Goal: Transaction & Acquisition: Book appointment/travel/reservation

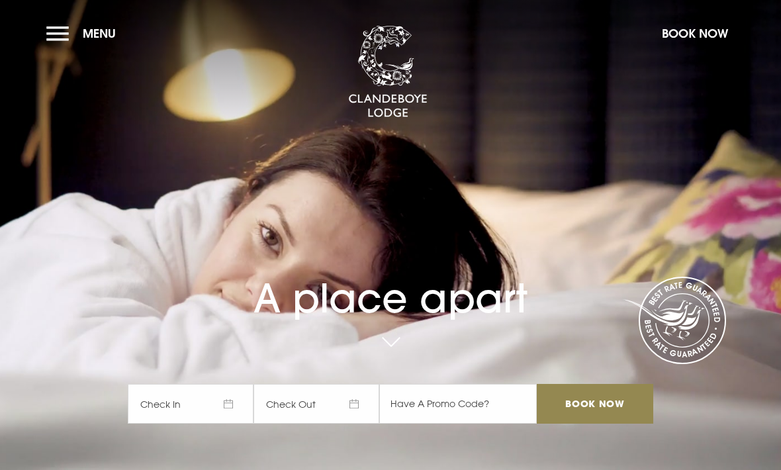
click at [177, 424] on span "Check In" at bounding box center [191, 404] width 126 height 40
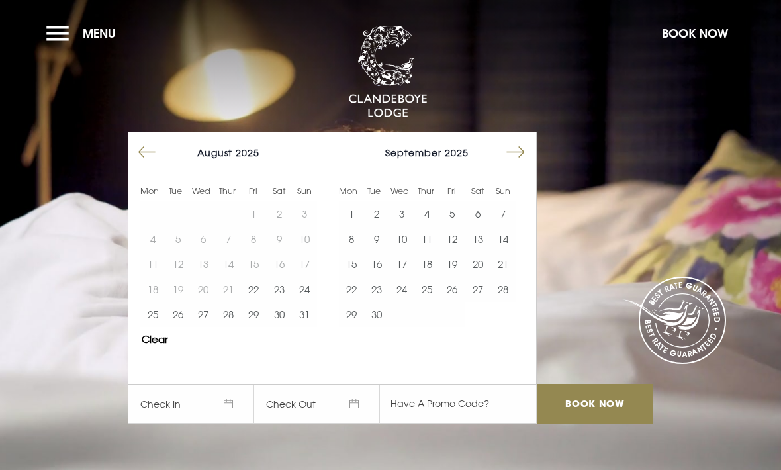
click at [312, 302] on button "24" at bounding box center [304, 289] width 25 height 25
click at [158, 327] on button "25" at bounding box center [152, 314] width 25 height 25
click at [590, 424] on input "Book Now" at bounding box center [595, 404] width 117 height 40
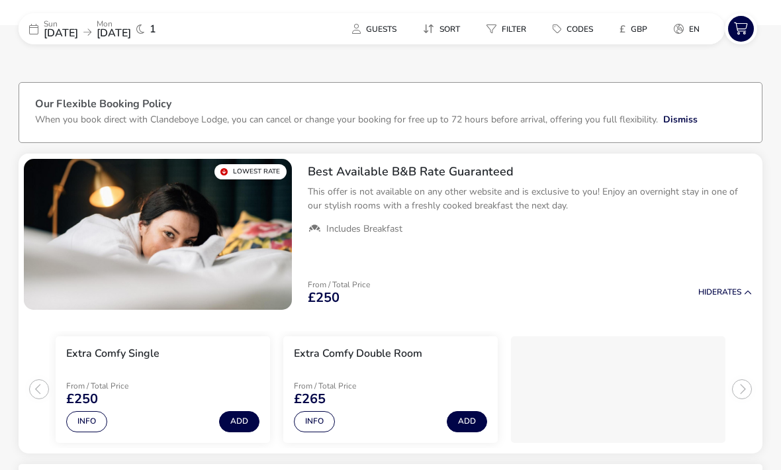
scroll to position [7, 0]
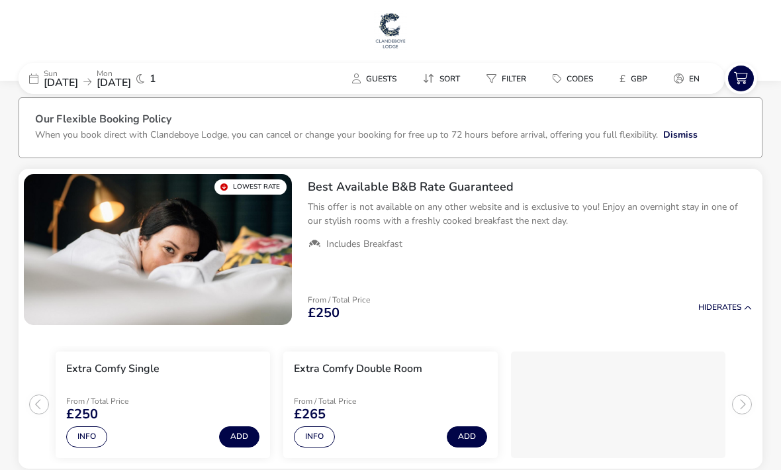
click at [165, 90] on div "[DATE] [DATE] 1" at bounding box center [118, 78] width 199 height 31
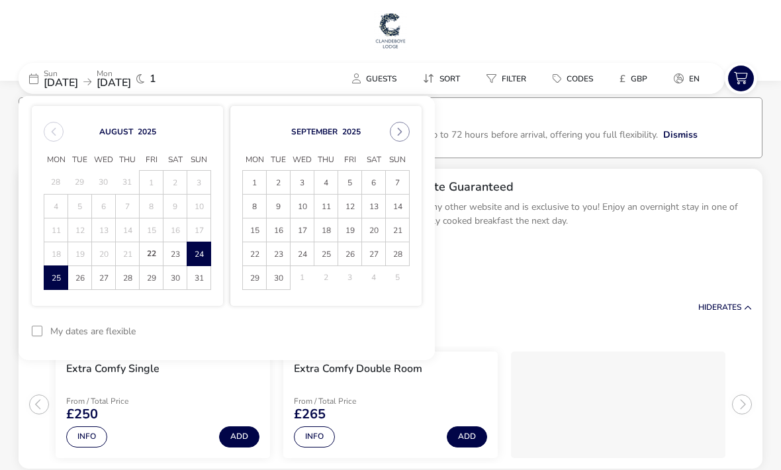
click at [77, 279] on span "26" at bounding box center [80, 278] width 22 height 23
click at [190, 252] on span "24" at bounding box center [199, 254] width 22 height 23
click at [75, 283] on span "26" at bounding box center [80, 278] width 22 height 23
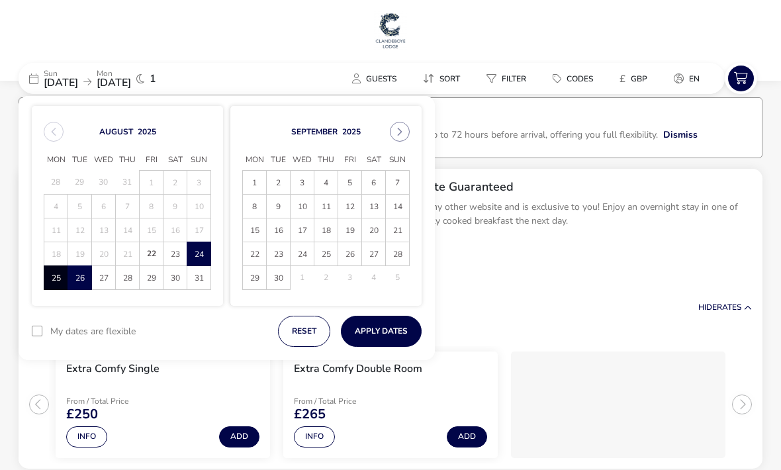
click at [384, 328] on button "Apply Dates" at bounding box center [381, 331] width 81 height 31
